Goal: Transaction & Acquisition: Purchase product/service

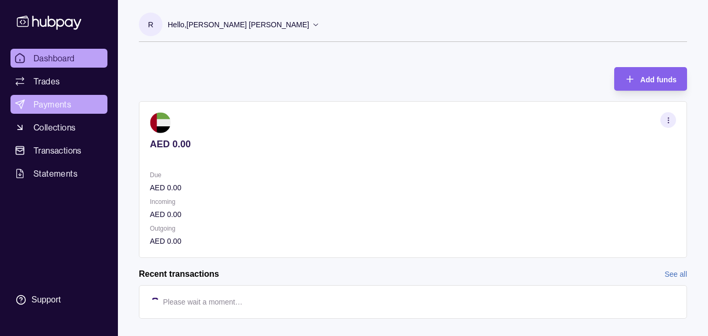
click at [41, 103] on span "Payments" at bounding box center [53, 104] width 38 height 13
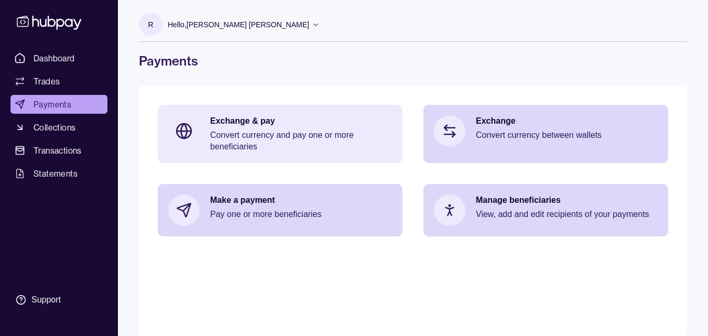
click at [247, 127] on div "Exchange & pay Convert currency and pay one or more beneficiaries" at bounding box center [301, 133] width 182 height 37
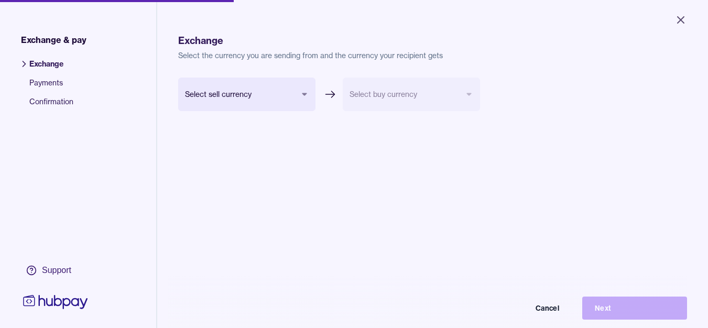
click at [222, 90] on body "Close Exchange & pay Exchange Payments Confirmation Support Exchange Select the…" at bounding box center [354, 164] width 708 height 328
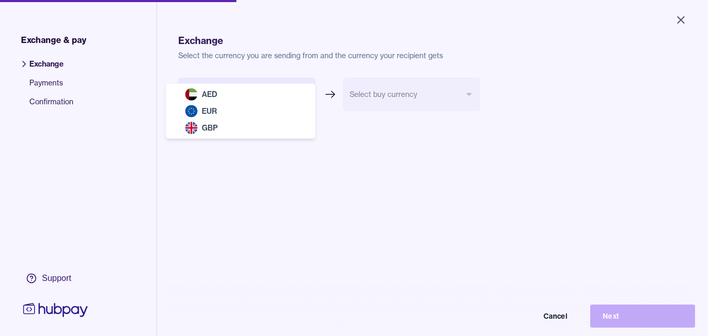
select select "***"
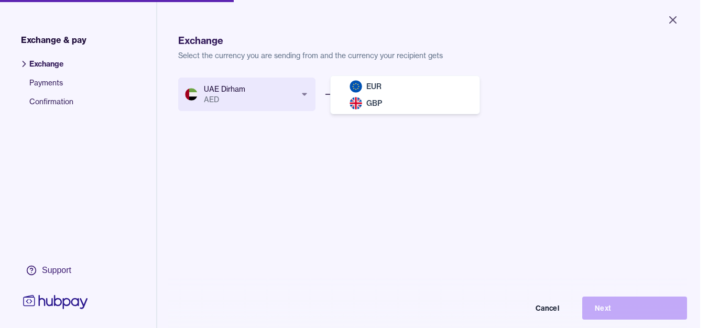
click at [362, 96] on body "Close Exchange & pay Exchange Payments Confirmation Support Exchange Select the…" at bounding box center [350, 164] width 700 height 328
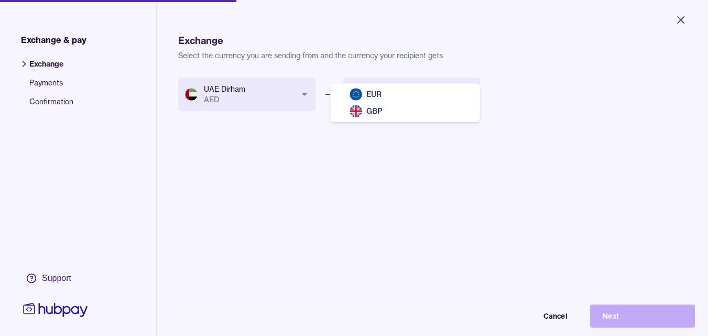
select select "***"
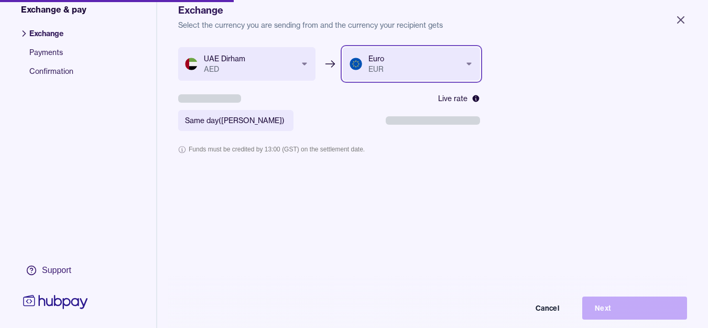
scroll to position [52, 0]
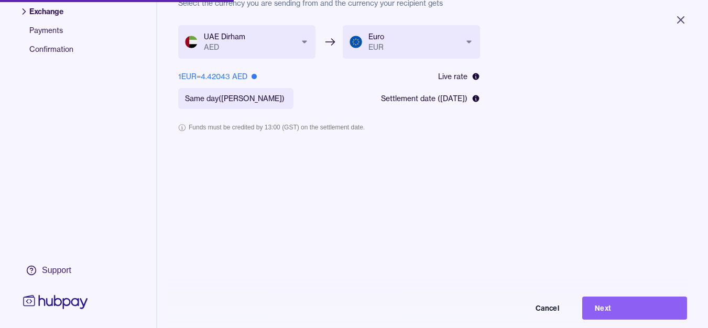
click at [274, 94] on body "**********" at bounding box center [354, 164] width 708 height 328
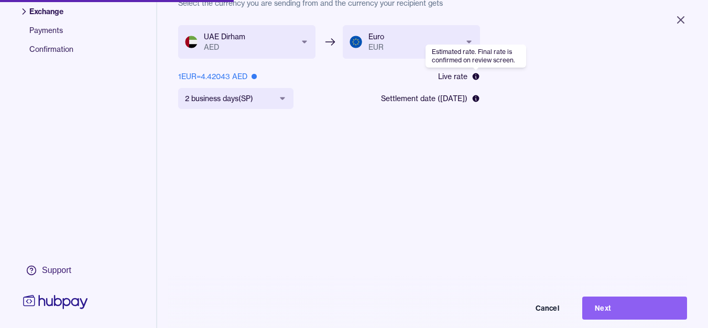
click at [475, 76] on icon at bounding box center [476, 76] width 7 height 7
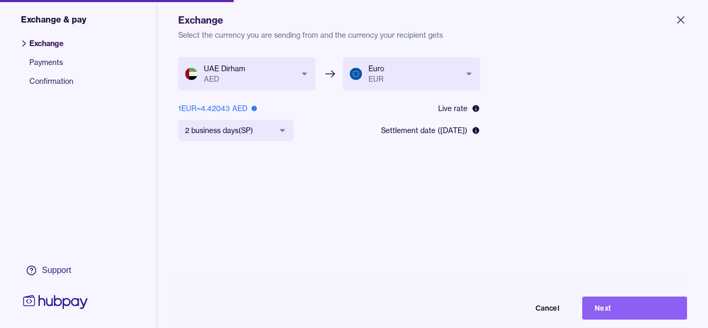
scroll to position [0, 0]
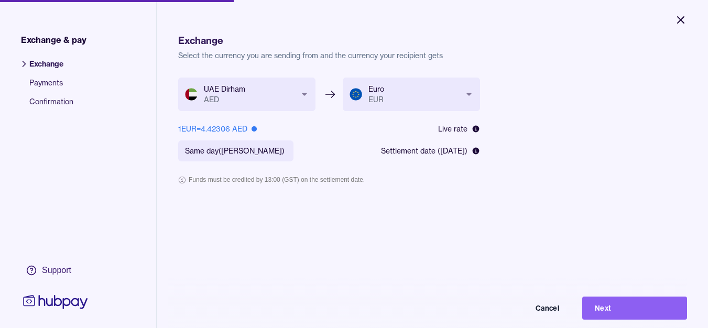
click at [680, 16] on icon "Close" at bounding box center [681, 20] width 13 height 13
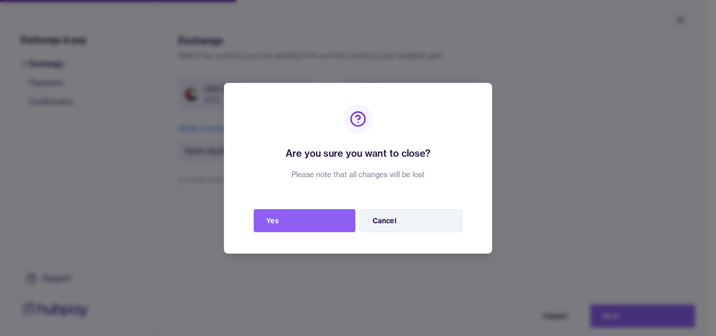
click at [389, 221] on button "Cancel" at bounding box center [411, 220] width 103 height 23
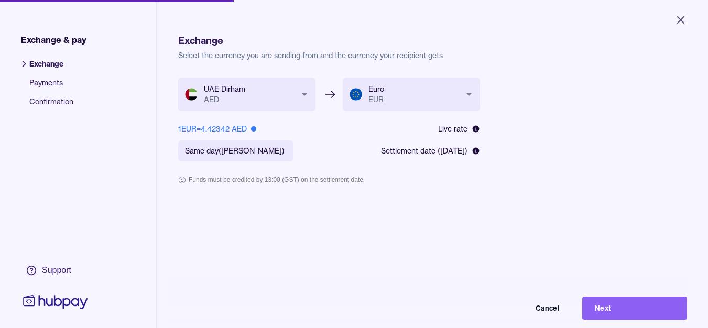
click at [45, 62] on span "Exchange" at bounding box center [51, 68] width 44 height 19
click at [275, 155] on body "**********" at bounding box center [354, 164] width 708 height 328
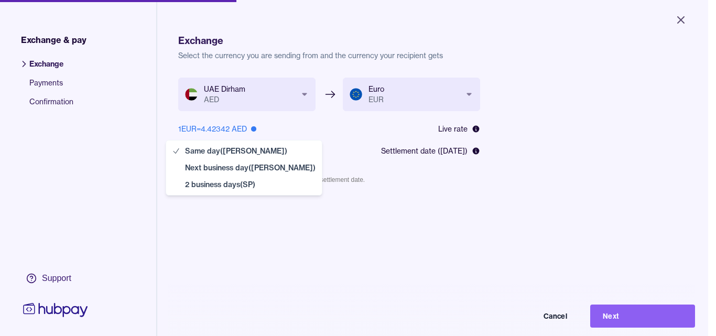
select select "**"
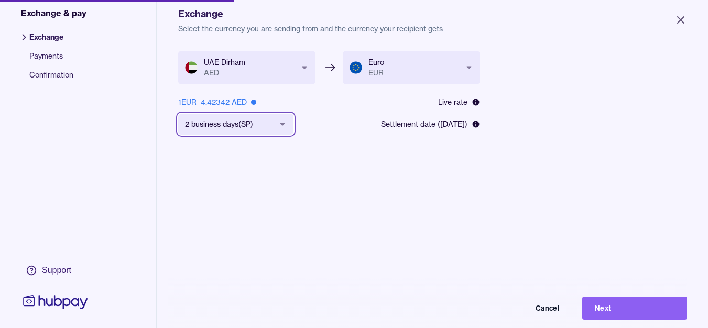
scroll to position [52, 0]
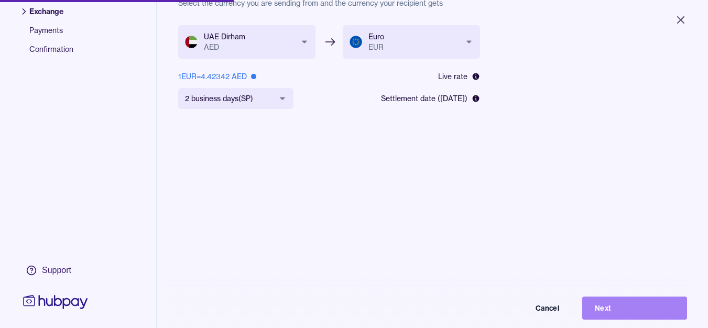
click at [620, 308] on button "Next" at bounding box center [634, 308] width 105 height 23
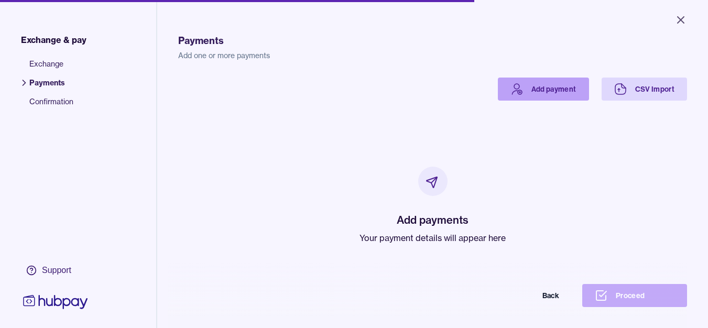
click at [534, 89] on link "Add payment" at bounding box center [543, 89] width 91 height 23
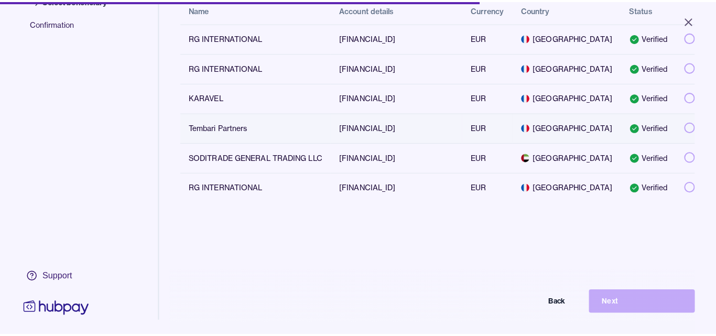
scroll to position [105, 0]
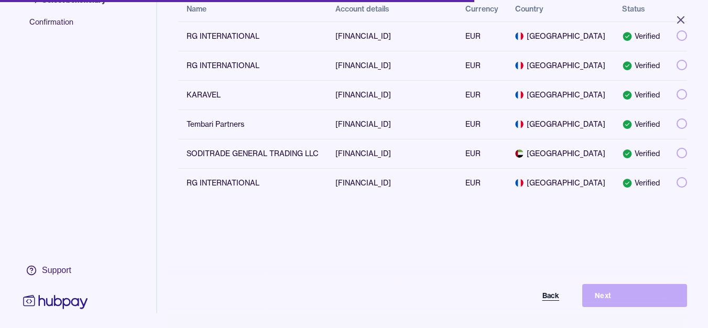
click at [556, 302] on button "Back" at bounding box center [519, 295] width 105 height 23
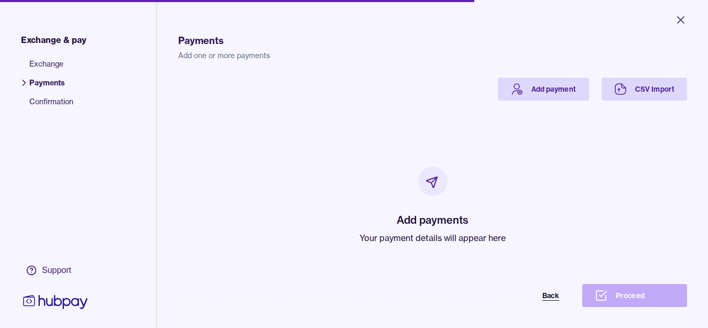
click at [555, 301] on button "Back" at bounding box center [519, 295] width 105 height 23
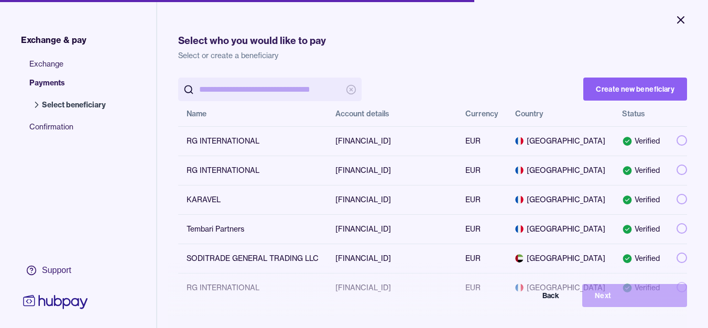
click at [680, 20] on icon "Close" at bounding box center [681, 20] width 13 height 13
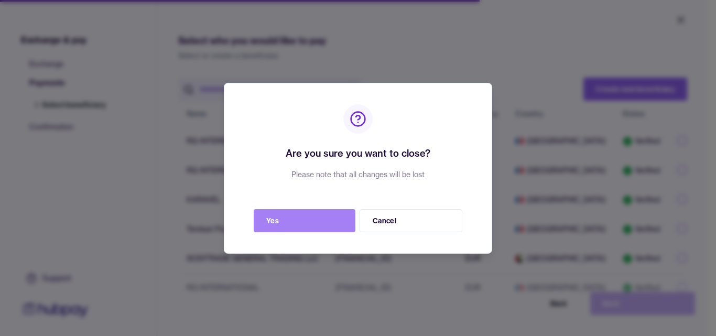
click at [303, 218] on button "Yes" at bounding box center [305, 220] width 102 height 23
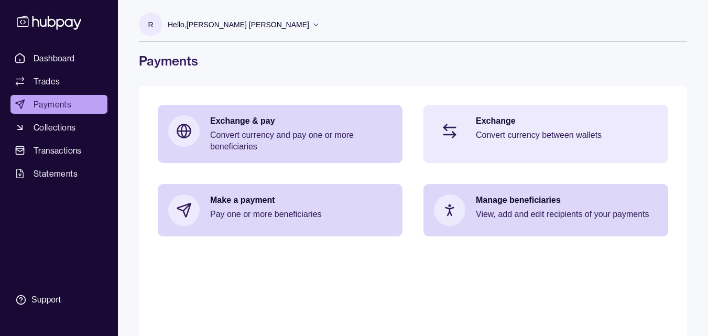
click at [495, 129] on div "Exchange Convert currency between wallets" at bounding box center [567, 130] width 182 height 31
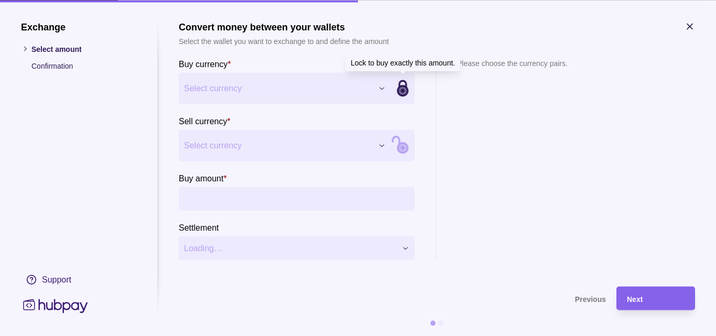
click at [371, 87] on span "Select currency" at bounding box center [278, 88] width 189 height 13
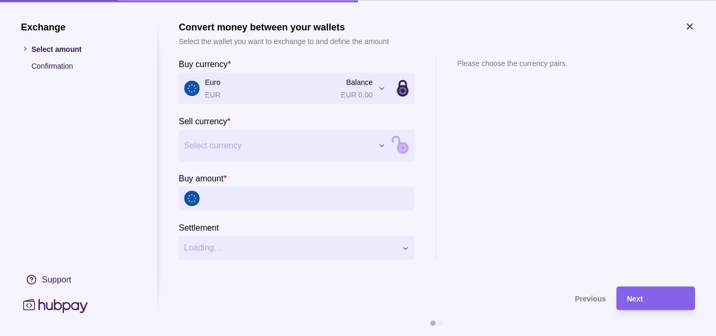
click at [253, 142] on span "Select currency" at bounding box center [278, 145] width 189 height 13
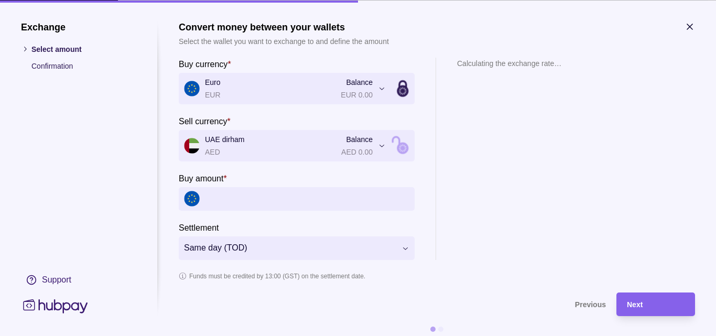
click at [230, 201] on input "Buy amount *" at bounding box center [307, 199] width 204 height 24
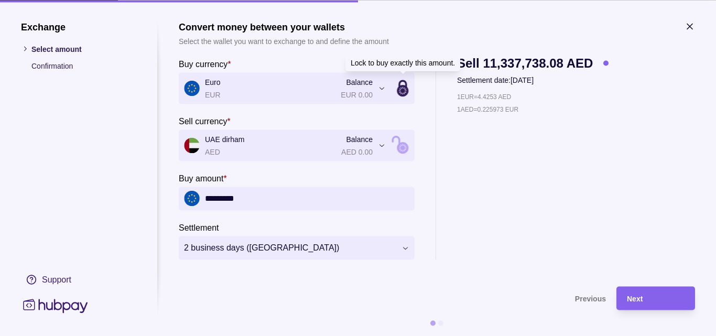
click at [399, 89] on icon at bounding box center [403, 88] width 142 height 142
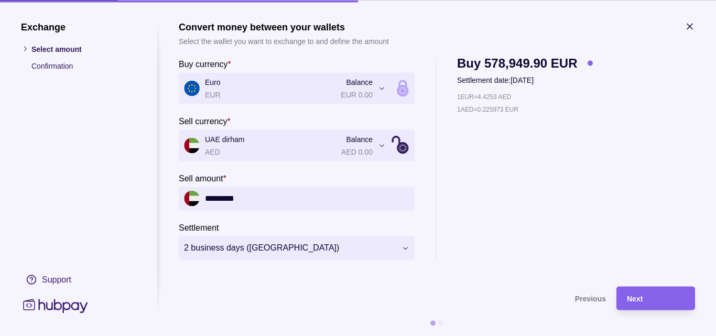
type input "**********"
click at [640, 299] on span "Next" at bounding box center [635, 299] width 16 height 8
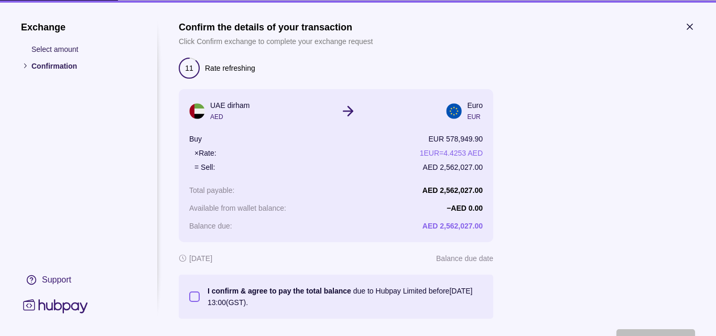
scroll to position [50, 0]
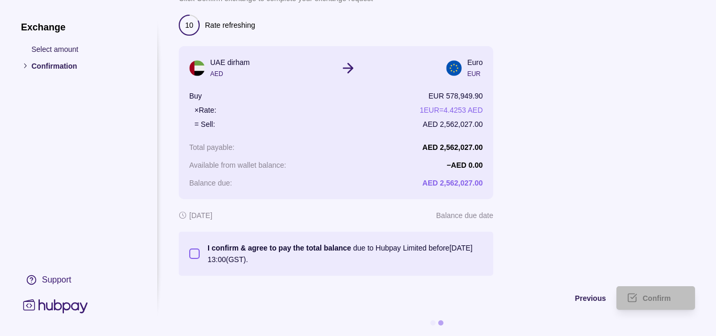
click at [192, 248] on button "I confirm & agree to pay the total balance due to Hubpay Limited before [DATE] …" at bounding box center [194, 253] width 10 height 10
click at [652, 295] on span "Confirm" at bounding box center [657, 299] width 28 height 8
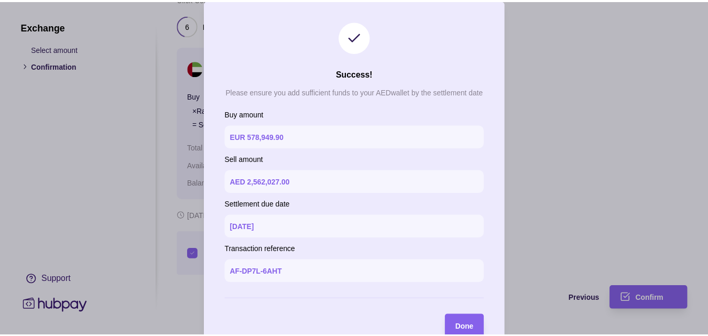
scroll to position [24, 0]
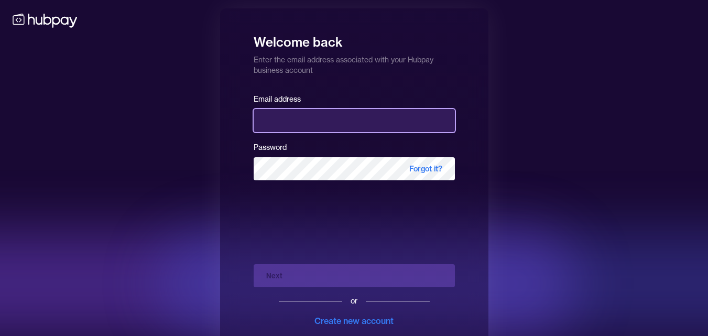
click at [284, 121] on input "email" at bounding box center [354, 120] width 201 height 23
type input "**********"
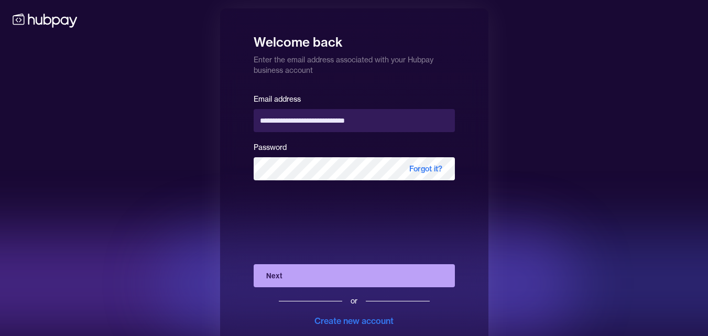
click at [296, 277] on button "Next" at bounding box center [354, 275] width 201 height 23
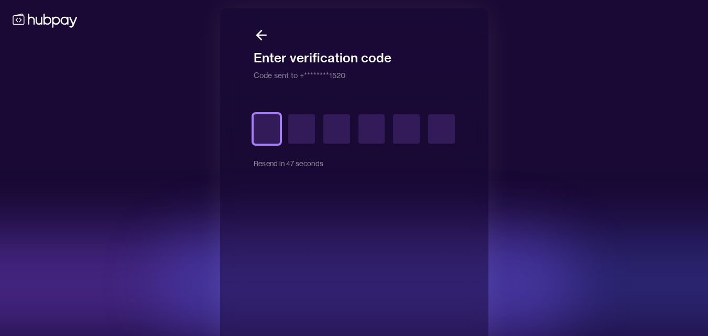
type input "*"
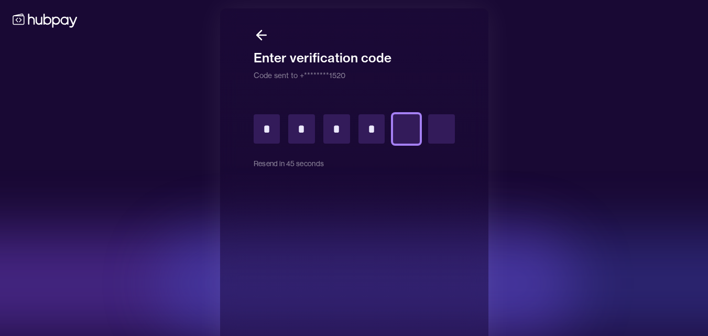
type input "*"
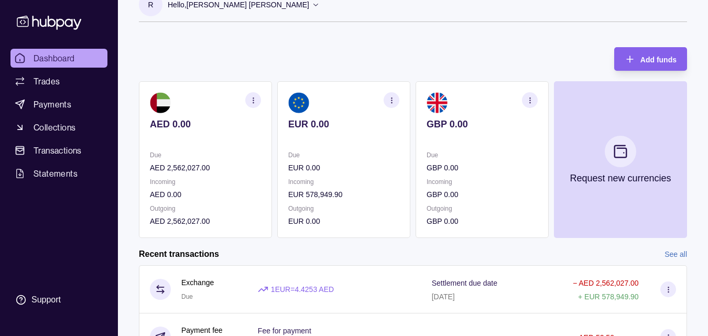
scroll to position [52, 0]
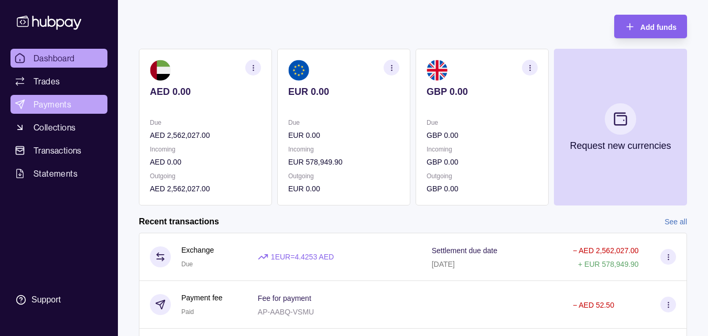
click at [56, 104] on span "Payments" at bounding box center [53, 104] width 38 height 13
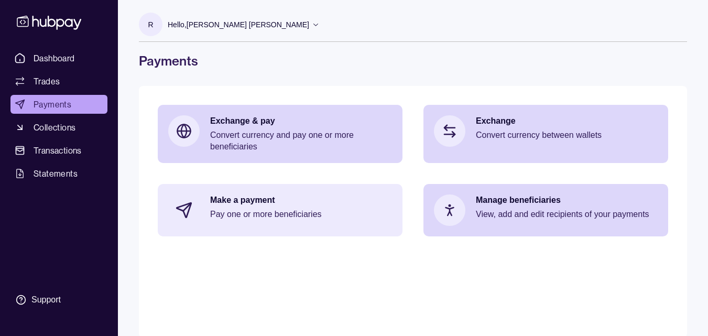
click at [262, 210] on p "Pay one or more beneficiaries" at bounding box center [301, 215] width 182 height 12
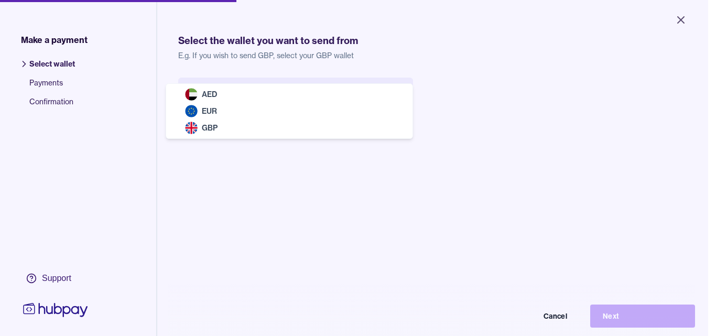
click at [236, 101] on body "Close Make a payment Select wallet Payments Confirmation Support Select the wal…" at bounding box center [354, 168] width 708 height 336
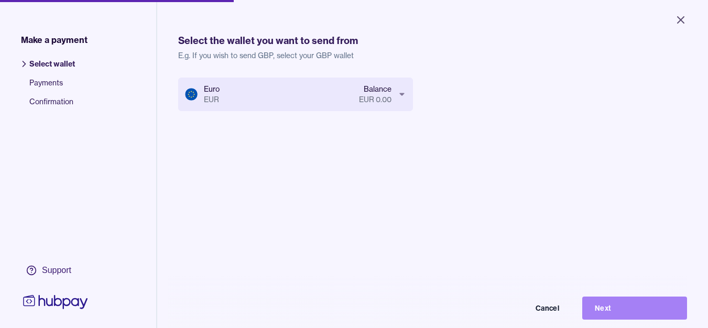
click at [632, 309] on button "Next" at bounding box center [634, 308] width 105 height 23
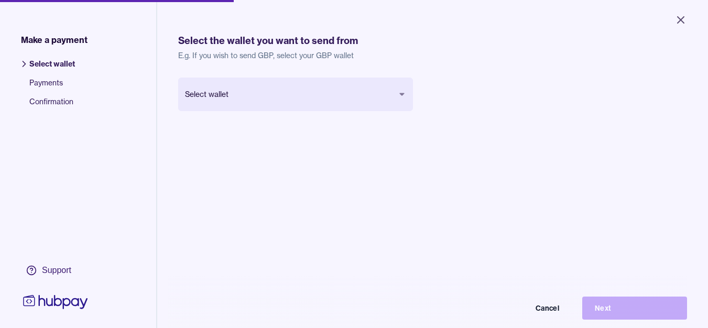
click at [262, 99] on body "Close Make a payment Select wallet Payments Confirmation Support Select the wal…" at bounding box center [354, 164] width 708 height 328
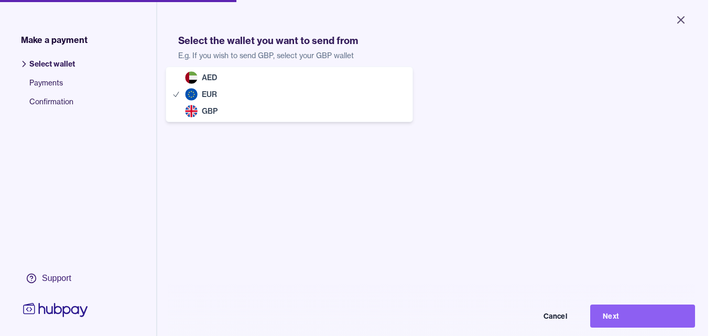
click at [346, 99] on body "Close Make a payment Select wallet Payments Confirmation Support Select the wal…" at bounding box center [354, 168] width 708 height 336
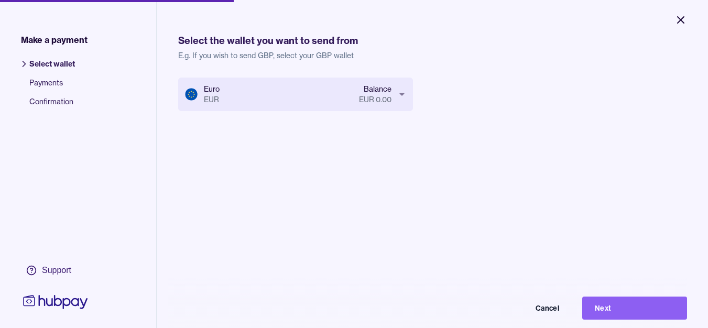
click at [682, 16] on icon "Close" at bounding box center [681, 20] width 13 height 13
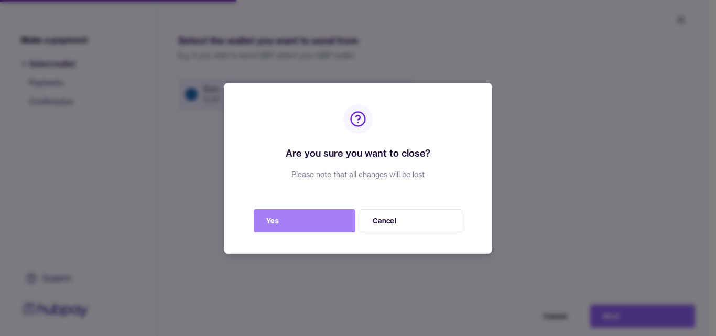
click at [298, 216] on button "Yes" at bounding box center [305, 220] width 102 height 23
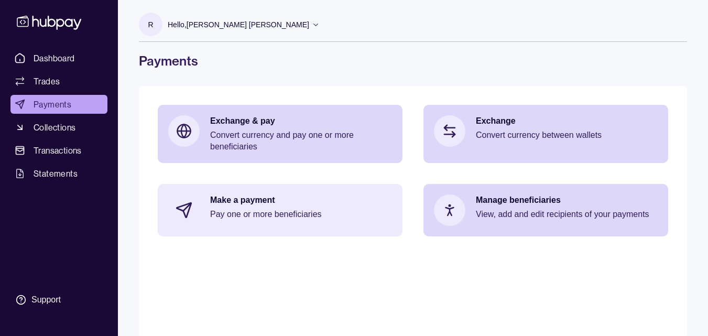
click at [232, 201] on p "Make a payment" at bounding box center [301, 200] width 182 height 12
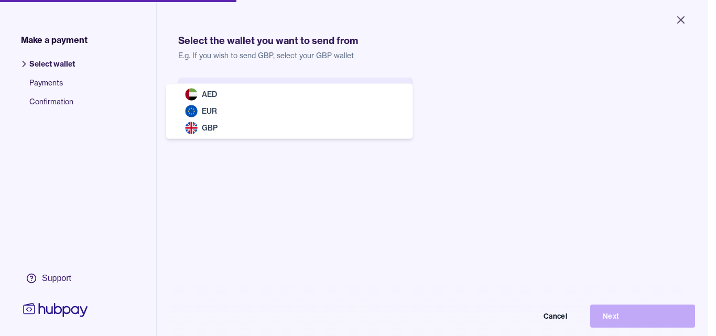
click at [241, 93] on body "Close Make a payment Select wallet Payments Confirmation Support Select the wal…" at bounding box center [354, 168] width 708 height 336
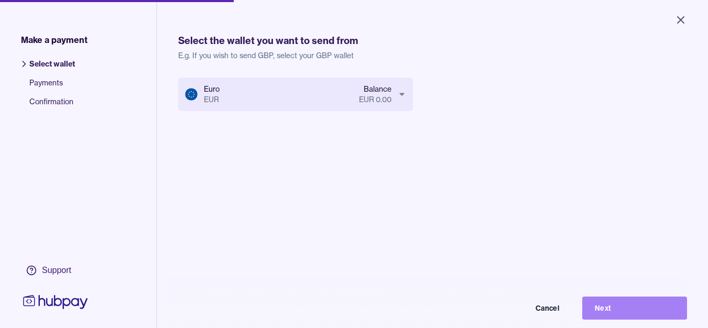
click at [611, 312] on button "Next" at bounding box center [634, 308] width 105 height 23
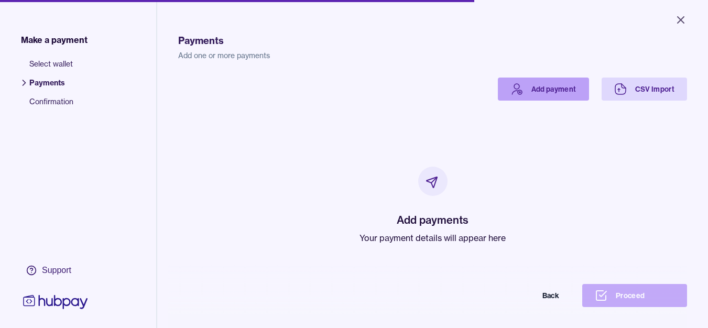
click at [513, 93] on icon at bounding box center [517, 89] width 13 height 13
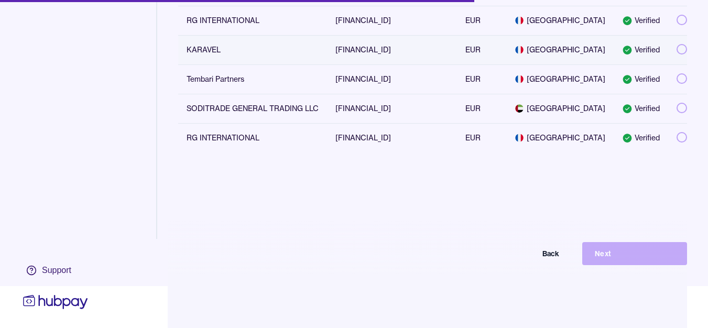
scroll to position [140, 0]
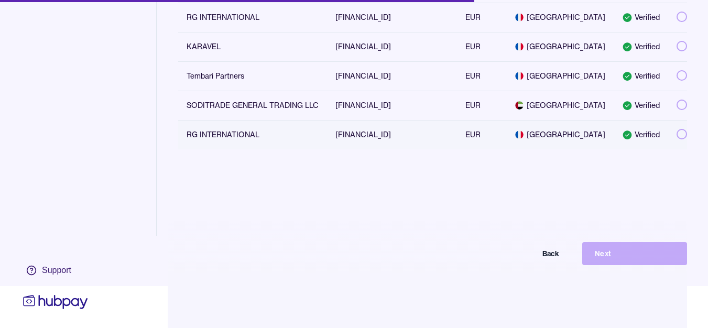
click at [677, 135] on button "button" at bounding box center [682, 134] width 10 height 10
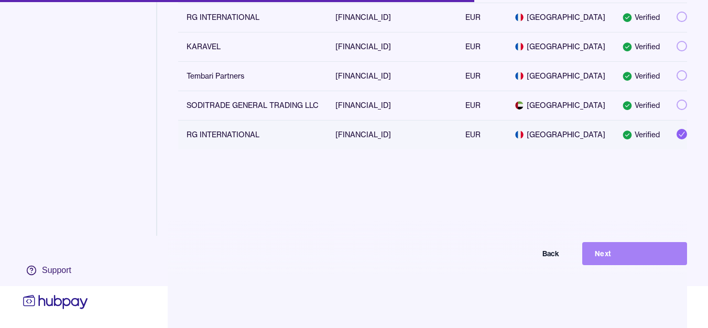
click at [635, 250] on button "Next" at bounding box center [634, 253] width 105 height 23
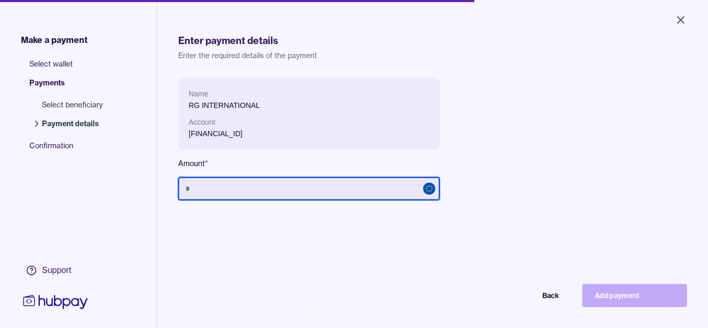
click at [265, 191] on input "text" at bounding box center [309, 188] width 262 height 23
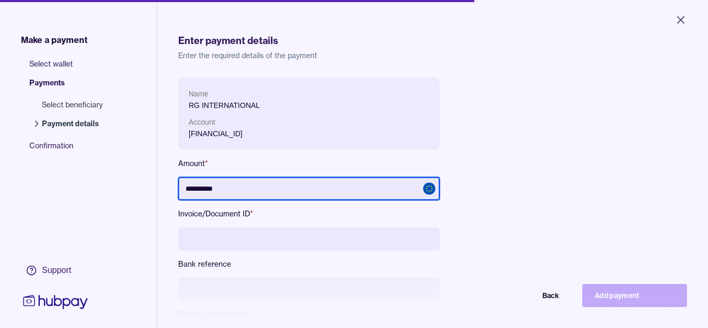
type input "**********"
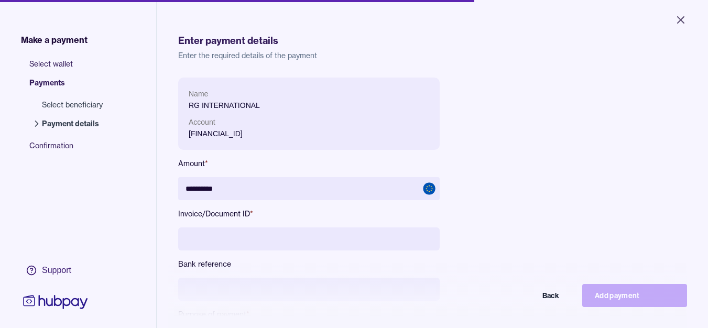
click at [243, 246] on input at bounding box center [309, 238] width 262 height 23
type input "*"
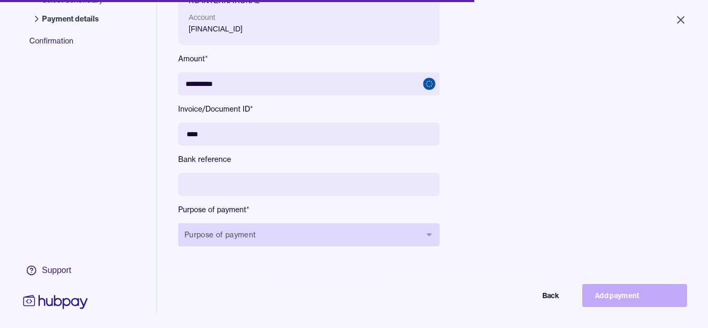
type input "****"
click at [221, 237] on button "Purpose of payment" at bounding box center [309, 234] width 262 height 23
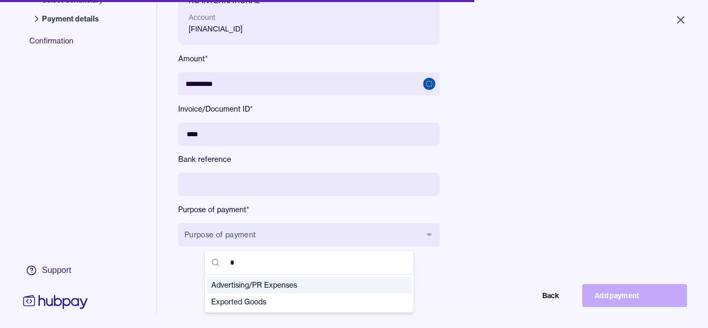
scroll to position [0, 0]
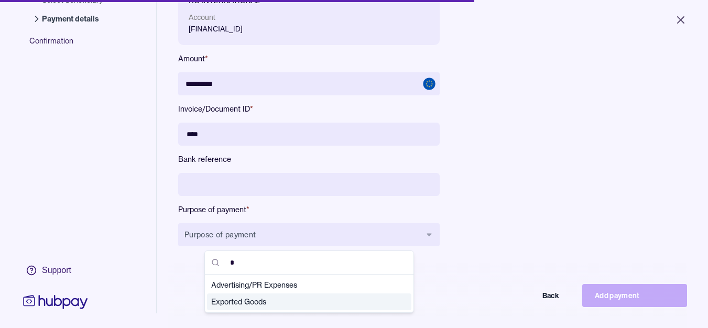
type input "*"
click at [243, 301] on span "Exported Goods" at bounding box center [302, 302] width 183 height 10
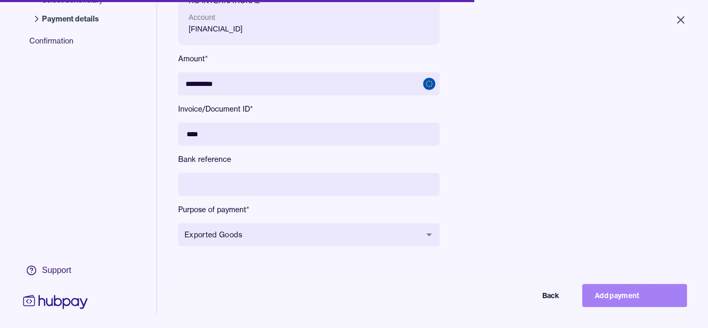
click at [628, 306] on button "Add payment" at bounding box center [634, 295] width 105 height 23
type input "********"
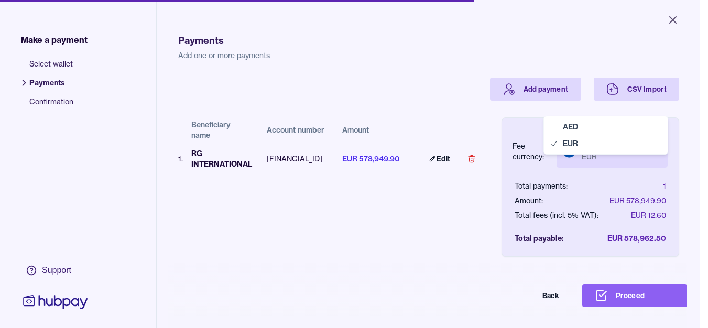
click at [588, 154] on body "Close Make a payment Select wallet Payments Confirmation Support Payments Add o…" at bounding box center [350, 164] width 700 height 328
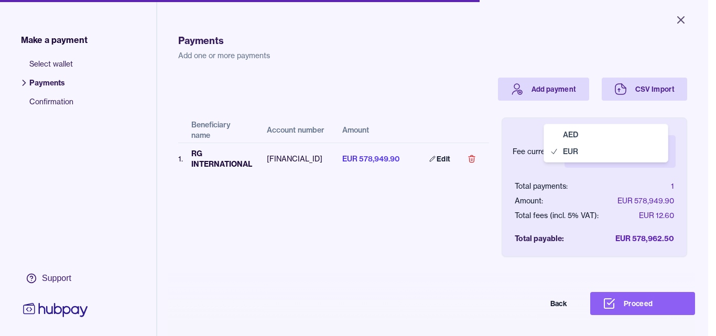
select select "***"
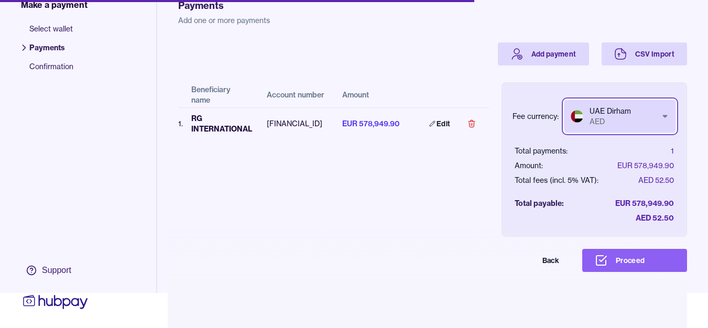
scroll to position [50, 0]
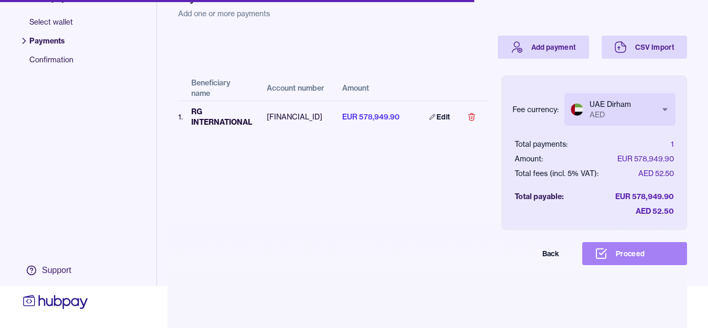
click at [623, 255] on button "Proceed" at bounding box center [634, 253] width 105 height 23
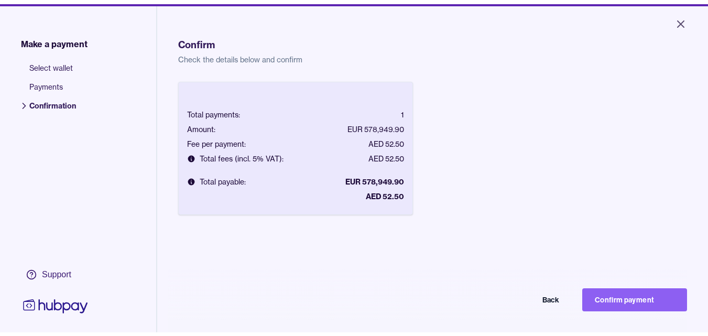
scroll to position [52, 0]
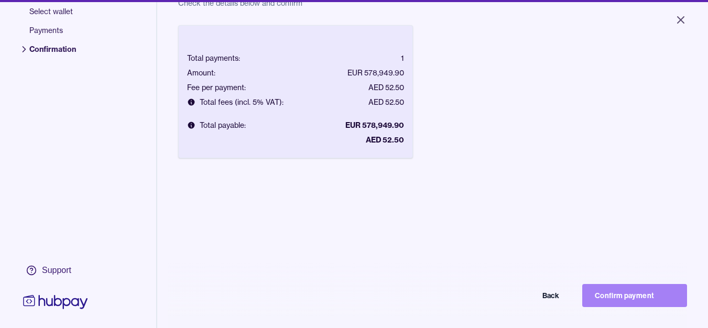
click at [634, 299] on button "Confirm payment" at bounding box center [634, 295] width 105 height 23
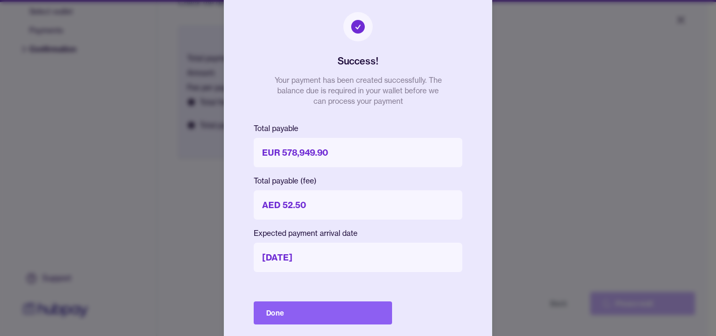
drag, startPoint x: 294, startPoint y: 315, endPoint x: 301, endPoint y: 299, distance: 17.1
click at [294, 314] on button "Done" at bounding box center [323, 312] width 138 height 23
